Goal: Find specific page/section: Find specific page/section

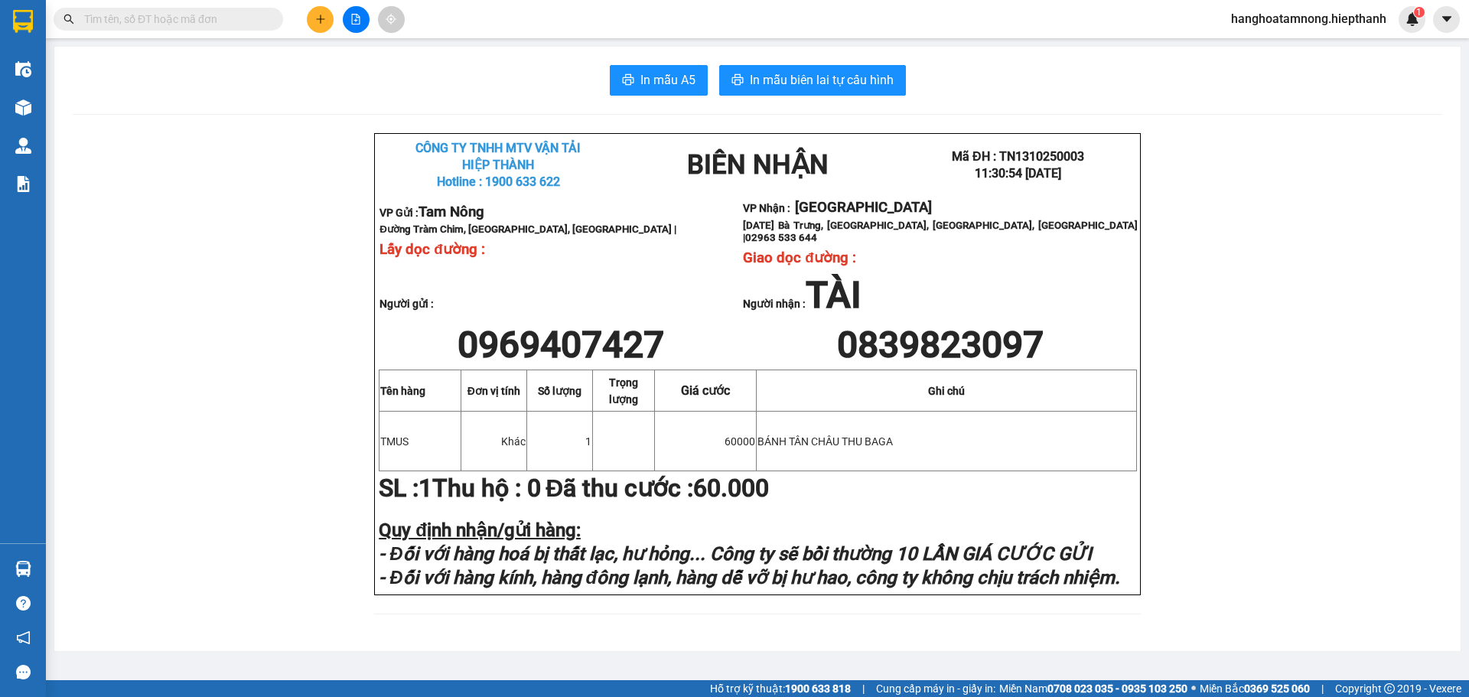
click at [44, 24] on div at bounding box center [23, 25] width 46 height 50
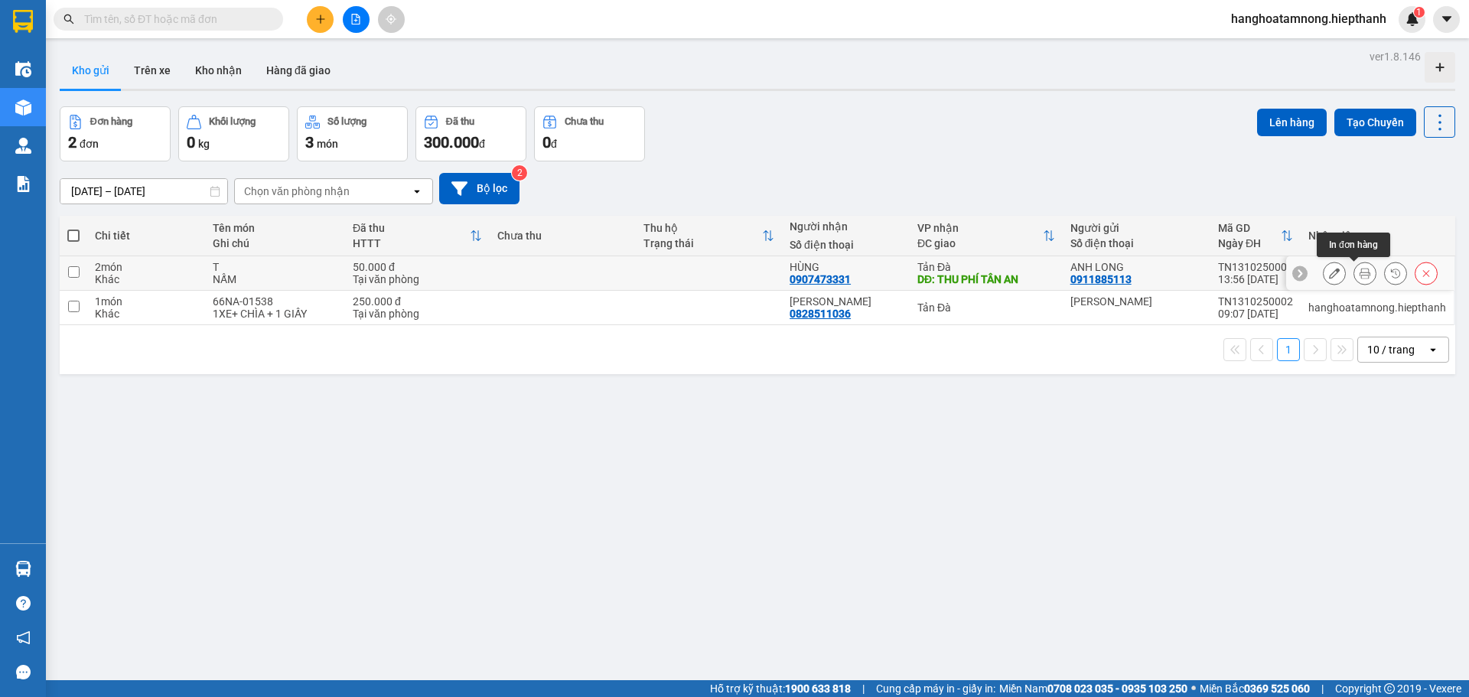
click at [1355, 279] on button at bounding box center [1365, 273] width 21 height 27
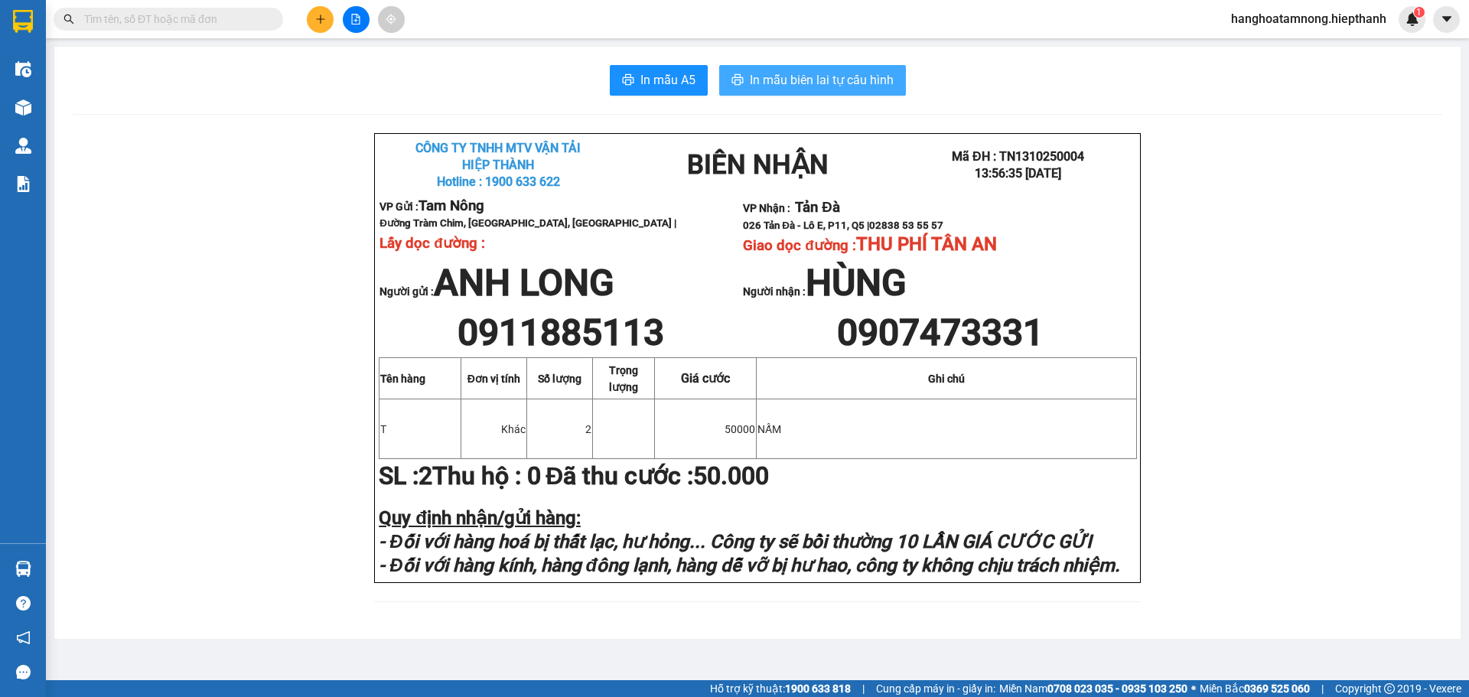
click at [766, 80] on span "In mẫu biên lai tự cấu hình" at bounding box center [822, 79] width 144 height 19
